Goal: Task Accomplishment & Management: Manage account settings

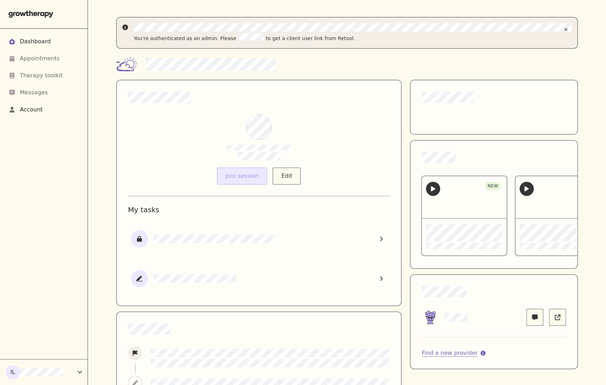
click at [31, 108] on div "Account" at bounding box center [31, 109] width 23 height 9
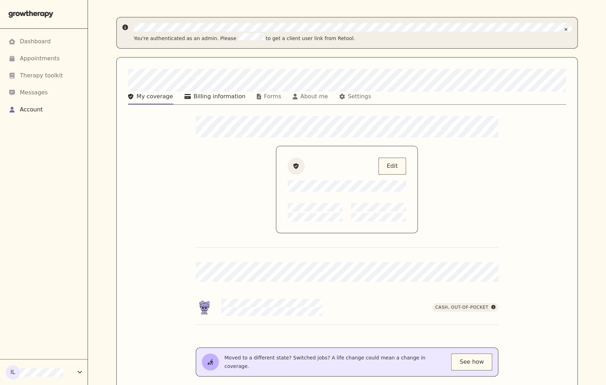
click at [204, 96] on div "Billing information" at bounding box center [220, 96] width 52 height 9
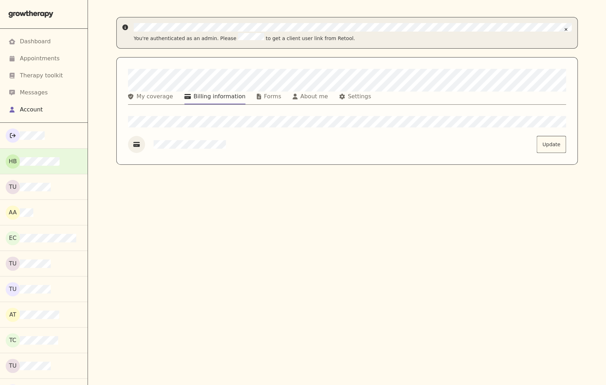
click at [57, 171] on button "HB" at bounding box center [44, 161] width 88 height 26
